Goal: Task Accomplishment & Management: Complete application form

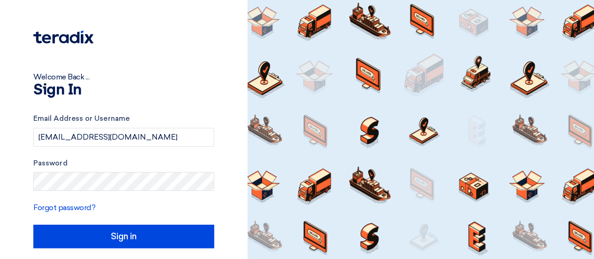
type input "Sign in"
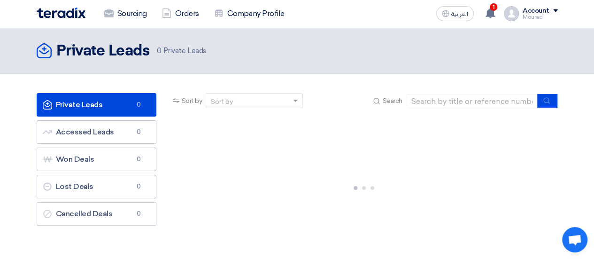
drag, startPoint x: 326, startPoint y: 164, endPoint x: 270, endPoint y: 173, distance: 56.0
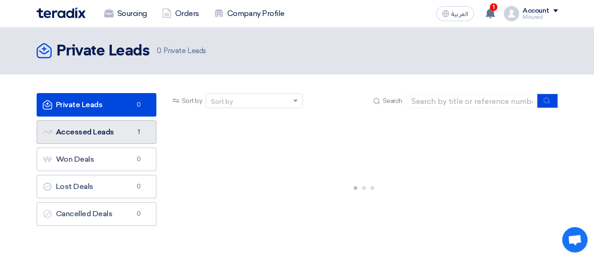
click at [127, 123] on link "Accessed Leads Accessed Leads 1" at bounding box center [97, 131] width 120 height 23
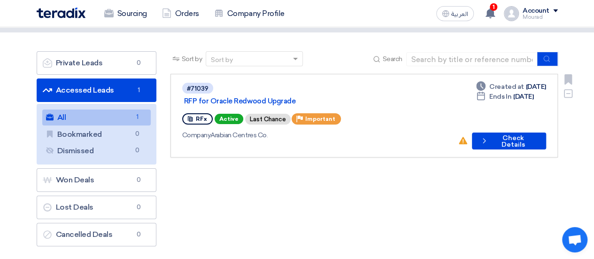
scroll to position [42, 0]
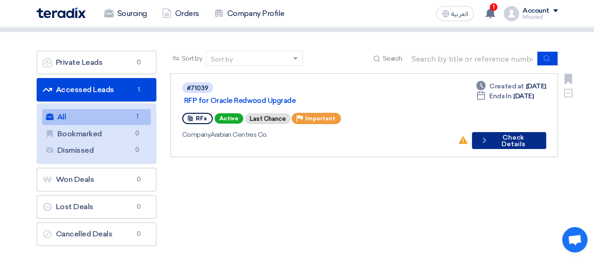
click at [488, 136] on icon "Check details" at bounding box center [484, 140] width 8 height 9
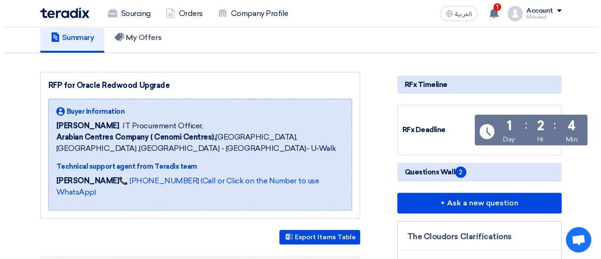
scroll to position [0, 0]
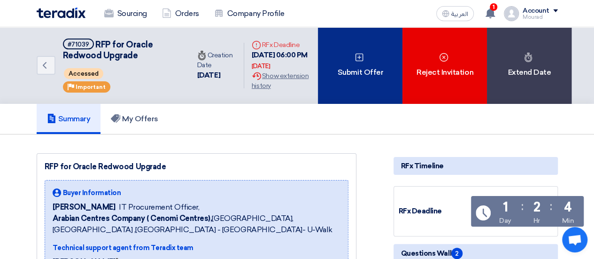
click at [354, 63] on div "Submit Offer" at bounding box center [360, 65] width 85 height 77
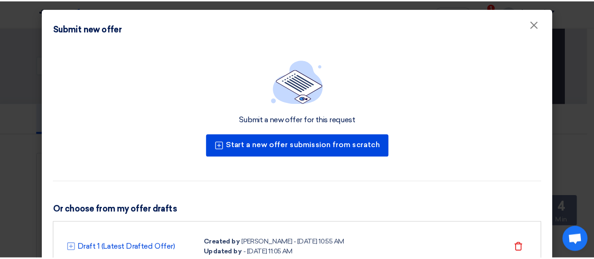
scroll to position [46, 0]
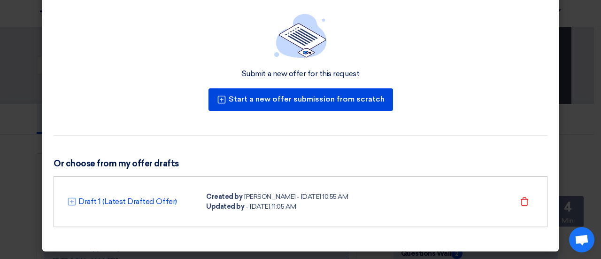
click at [254, 204] on div "- [DATE] 11:05 AM" at bounding box center [271, 206] width 50 height 10
click at [135, 201] on link "Draft 1 (Latest Drafted Offer)" at bounding box center [127, 201] width 99 height 11
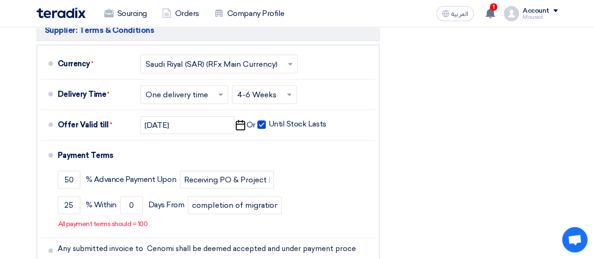
scroll to position [477, 0]
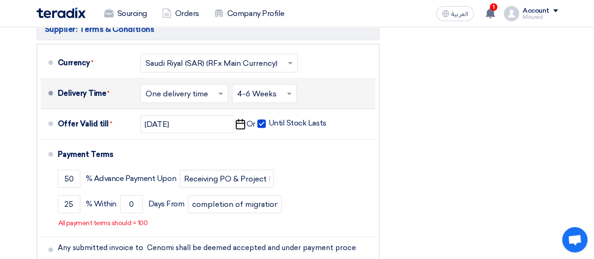
click at [253, 93] on input "text" at bounding box center [264, 95] width 55 height 14
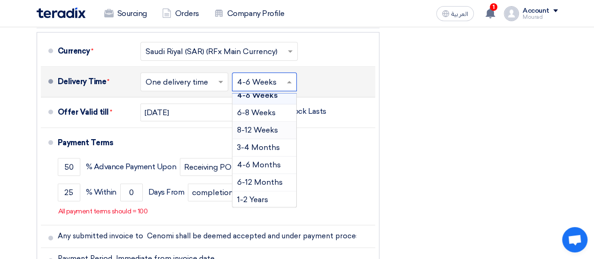
scroll to position [0, 0]
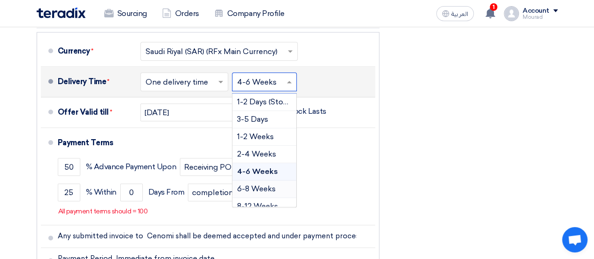
click at [249, 186] on span "6-8 Weeks" at bounding box center [256, 188] width 38 height 9
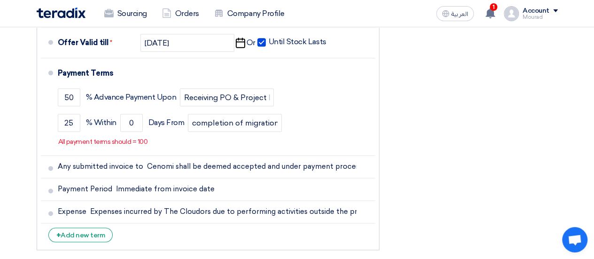
scroll to position [570, 0]
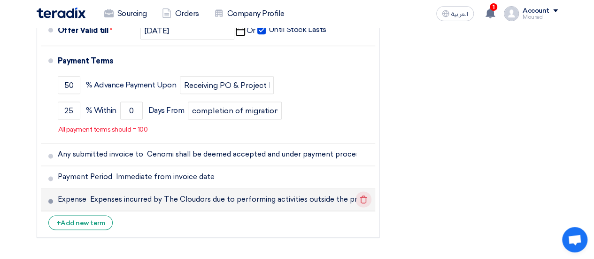
click at [365, 200] on use at bounding box center [363, 199] width 7 height 8
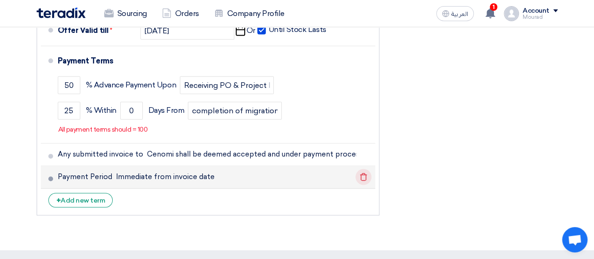
click at [365, 171] on icon "Delete" at bounding box center [363, 177] width 16 height 16
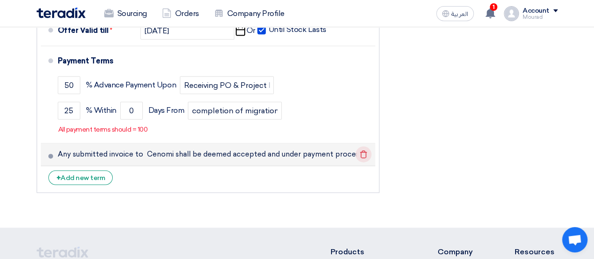
click at [364, 153] on icon "Delete" at bounding box center [363, 154] width 16 height 16
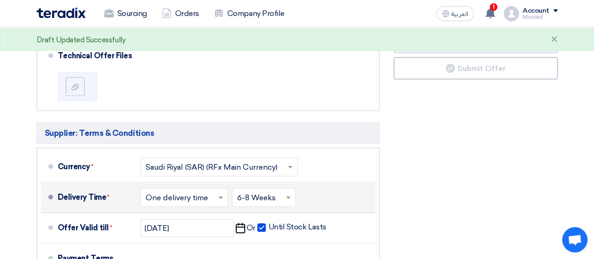
scroll to position [364, 0]
